Goal: Task Accomplishment & Management: Use online tool/utility

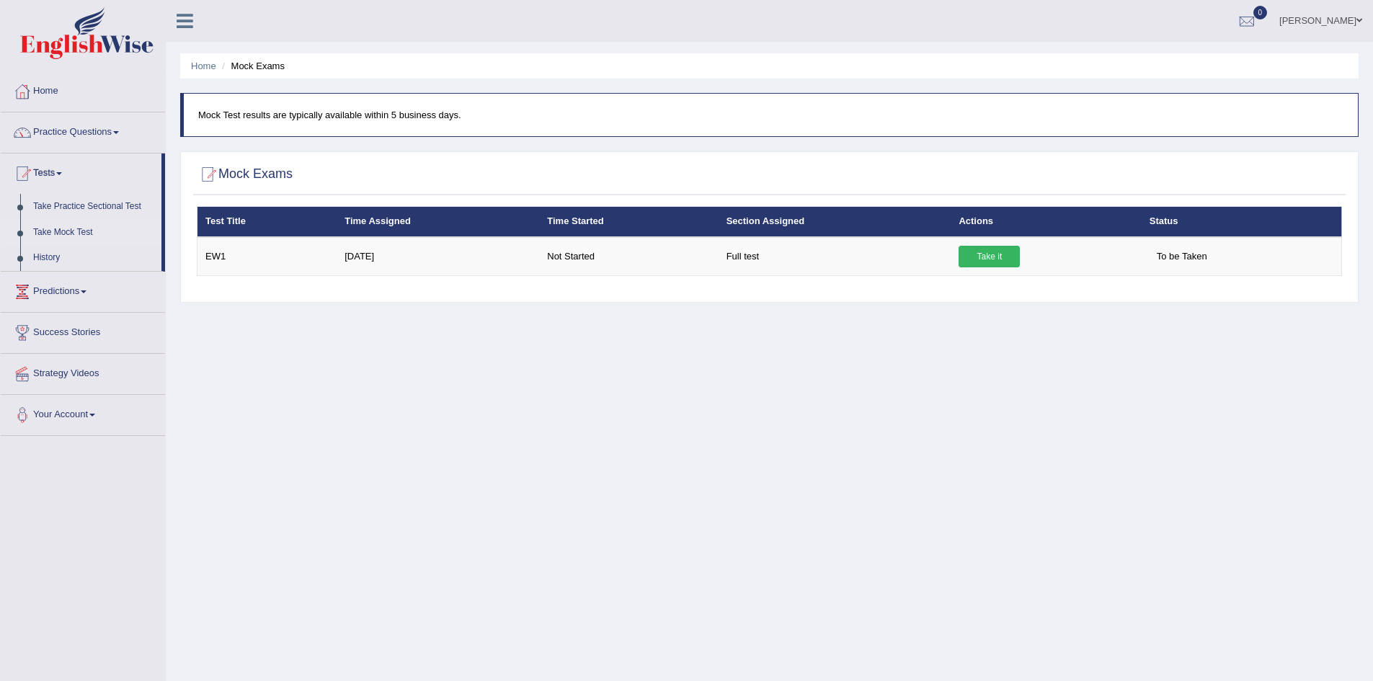
click at [1118, 415] on div "Home Mock Exams Mock Test results are typically available within 5 business day…" at bounding box center [769, 360] width 1207 height 721
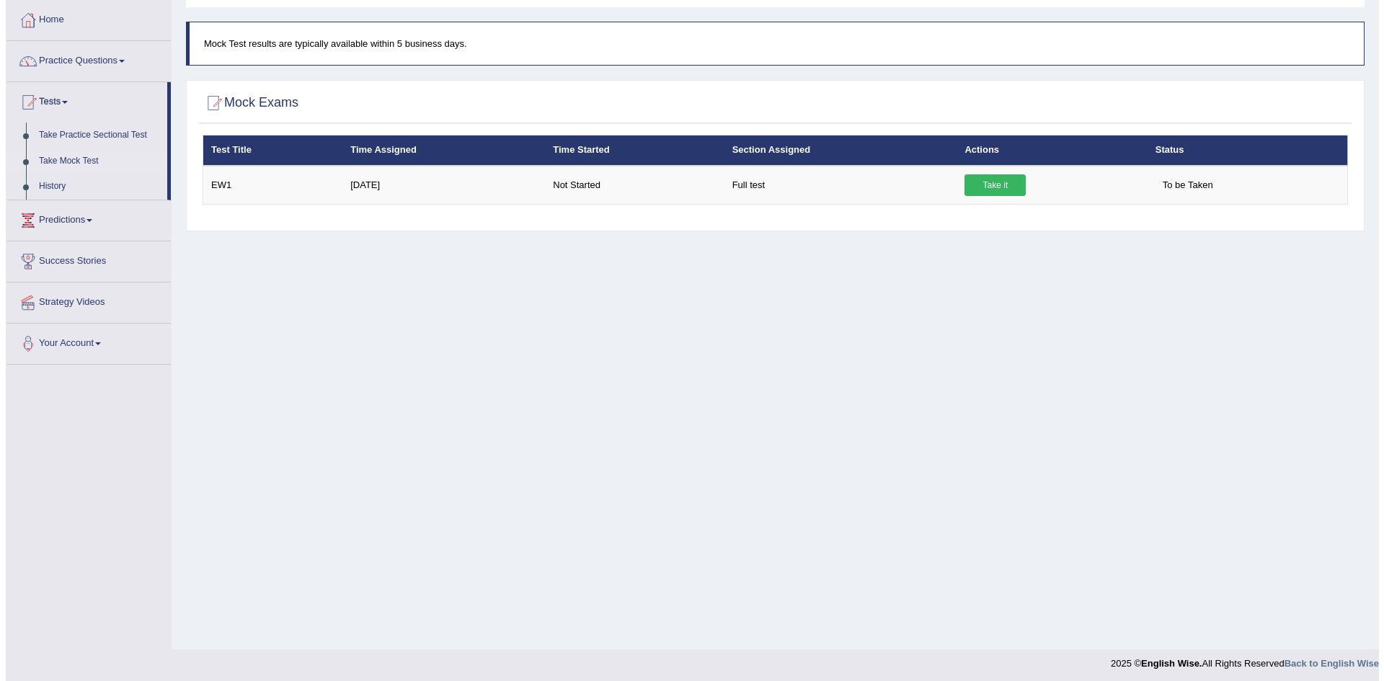
scroll to position [76, 0]
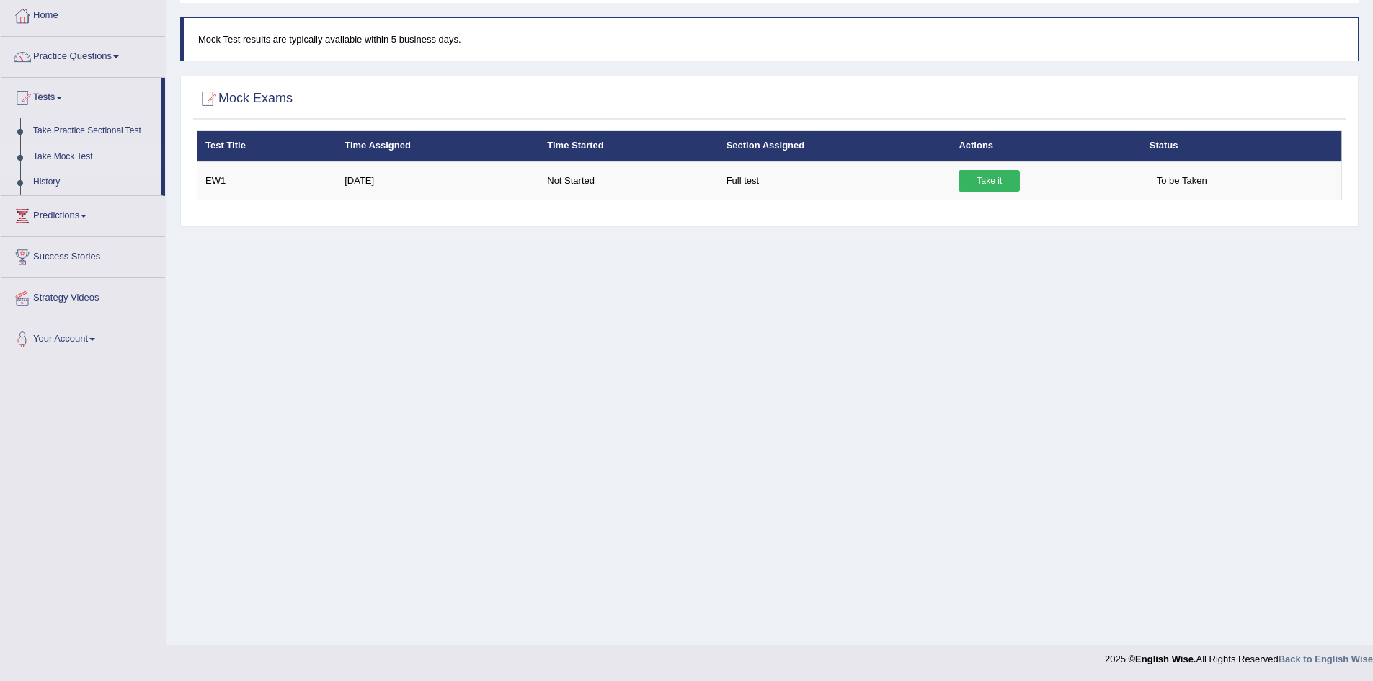
click at [1245, 429] on div "Home Mock Exams Mock Test results are typically available within 5 business day…" at bounding box center [769, 284] width 1207 height 721
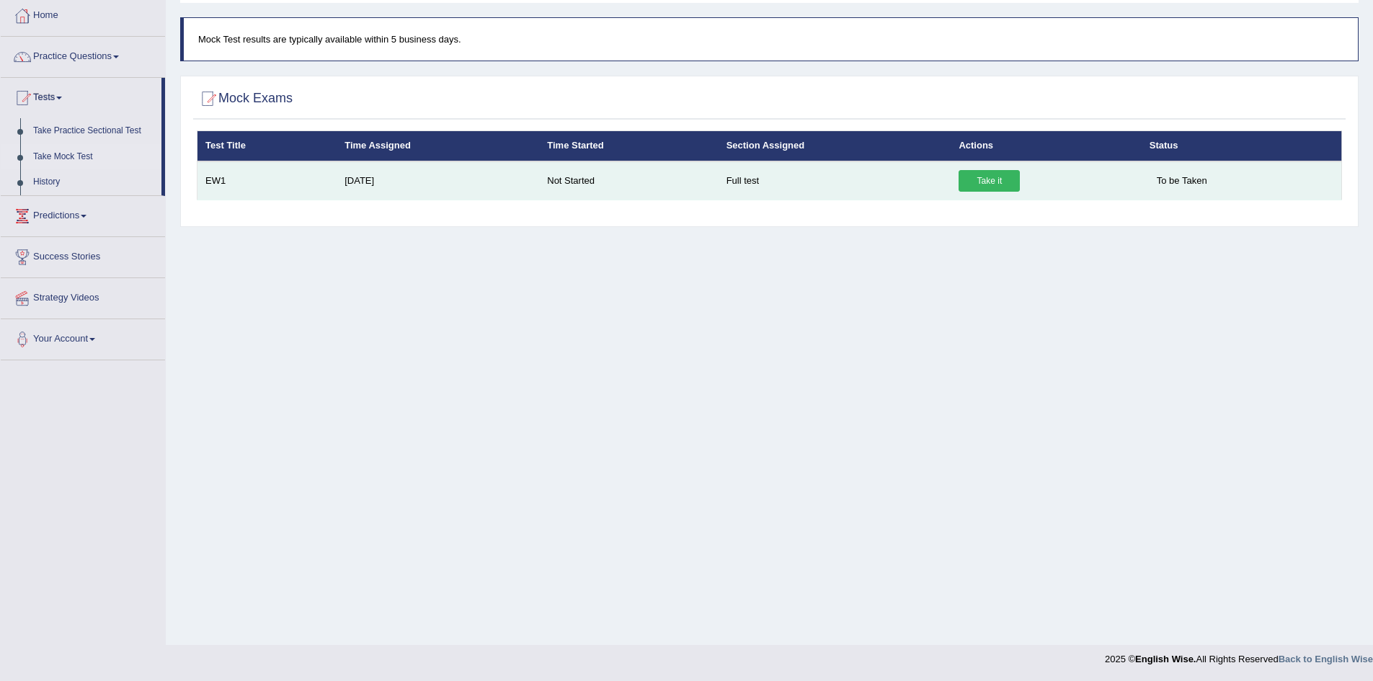
click at [981, 181] on link "Take it" at bounding box center [988, 181] width 61 height 22
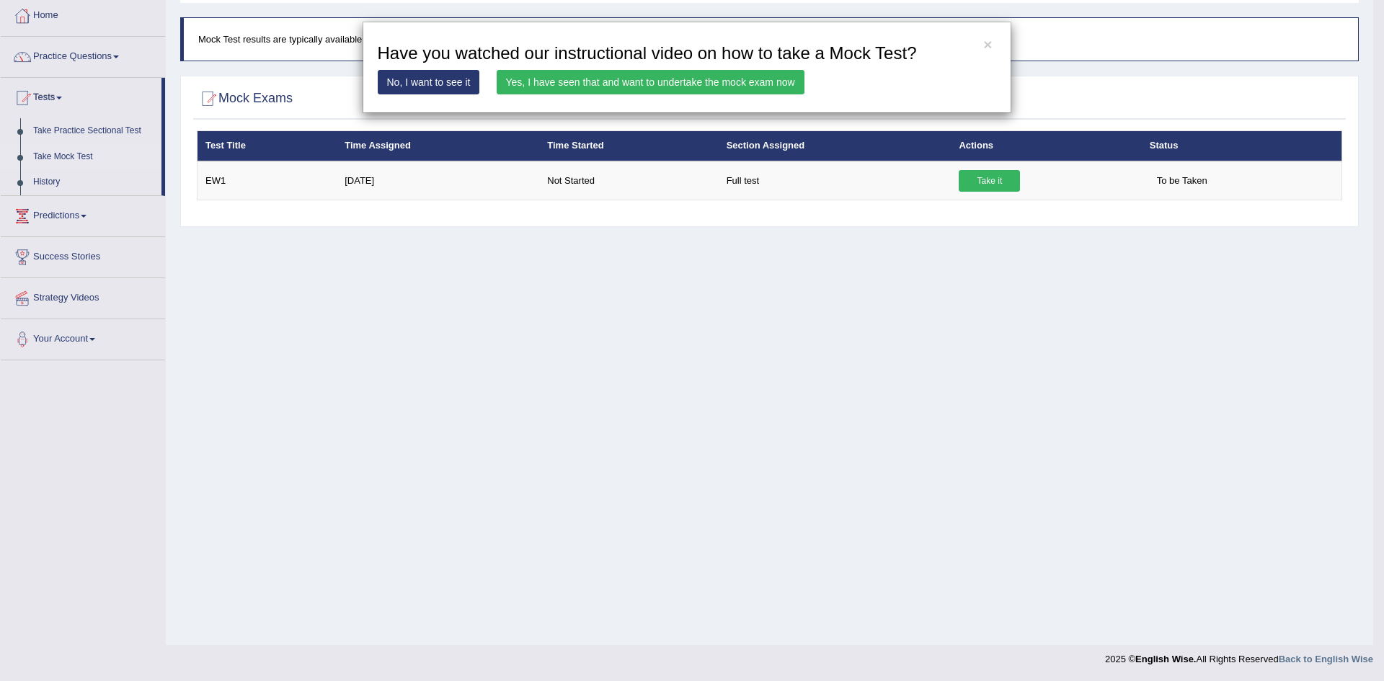
click at [565, 85] on link "Yes, I have seen that and want to undertake the mock exam now" at bounding box center [650, 82] width 308 height 25
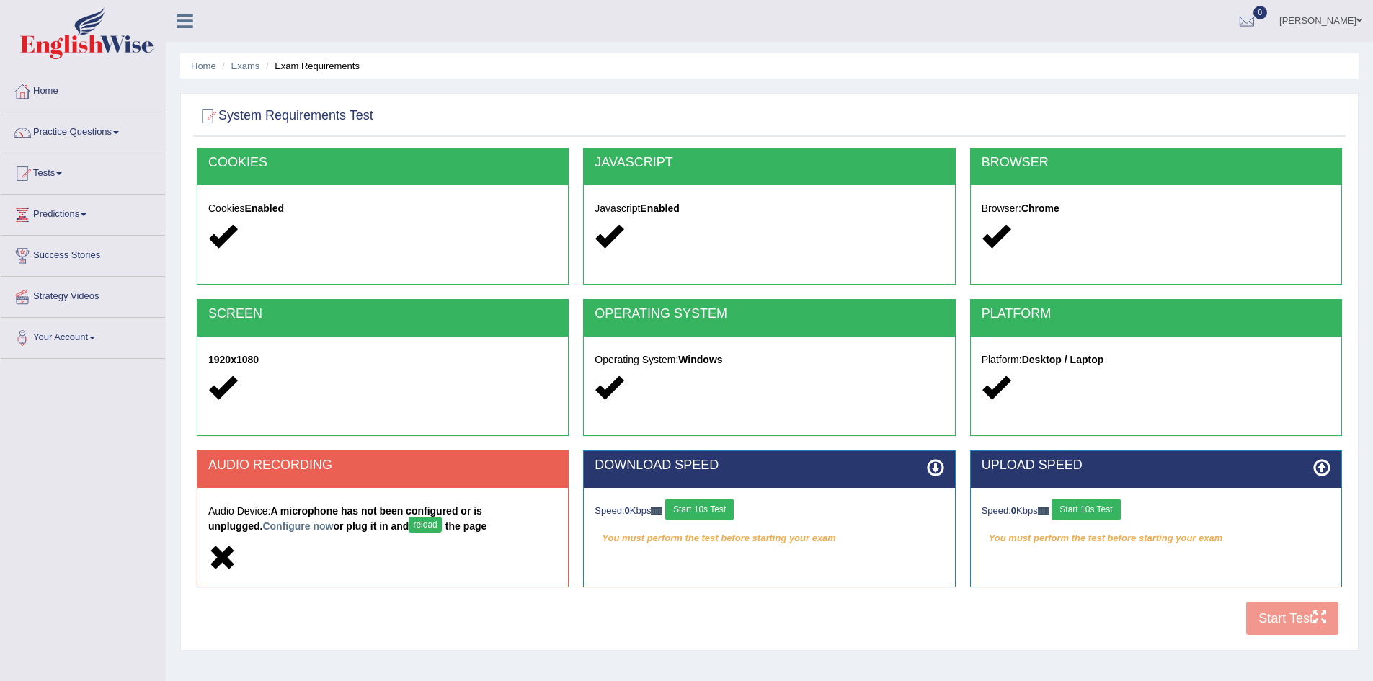
click at [715, 510] on button "Start 10s Test" at bounding box center [699, 510] width 68 height 22
click at [409, 527] on button "reload" at bounding box center [425, 525] width 32 height 16
click at [1087, 512] on button "Start 10s Test" at bounding box center [1085, 510] width 68 height 22
